Goal: Find specific page/section: Find specific page/section

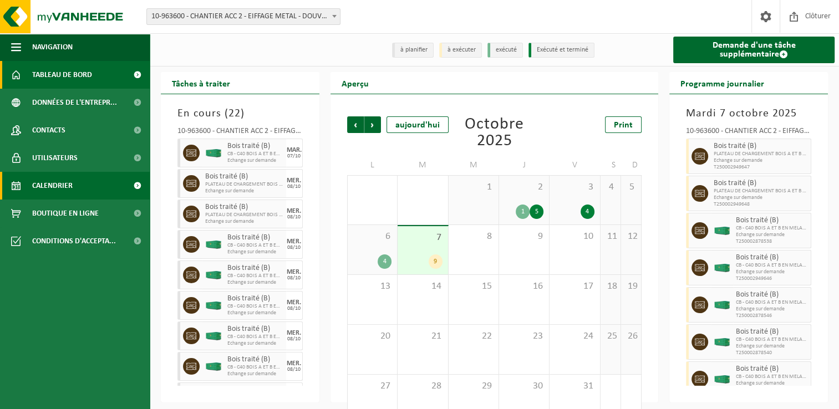
click at [75, 73] on span "Tableau de bord" at bounding box center [62, 75] width 60 height 28
